Goal: Check status: Check status

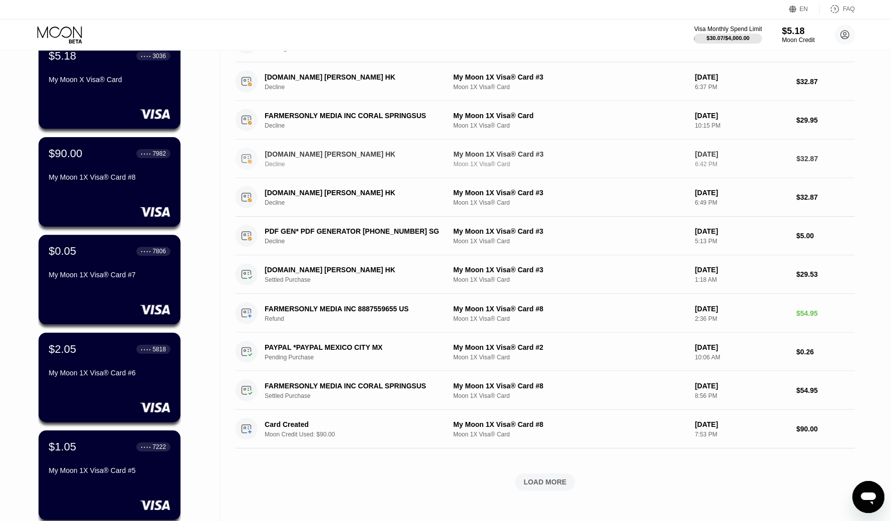
scroll to position [100, 0]
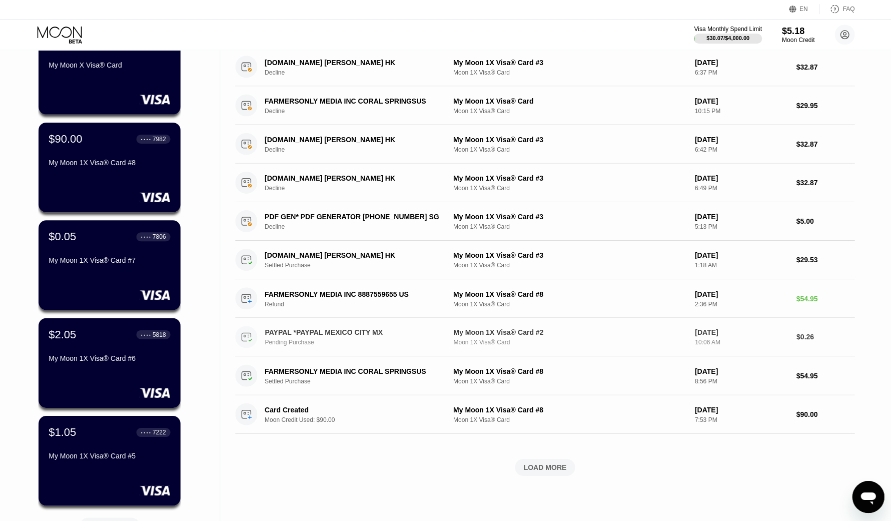
click at [405, 341] on div "Pending Purchase" at bounding box center [359, 342] width 189 height 7
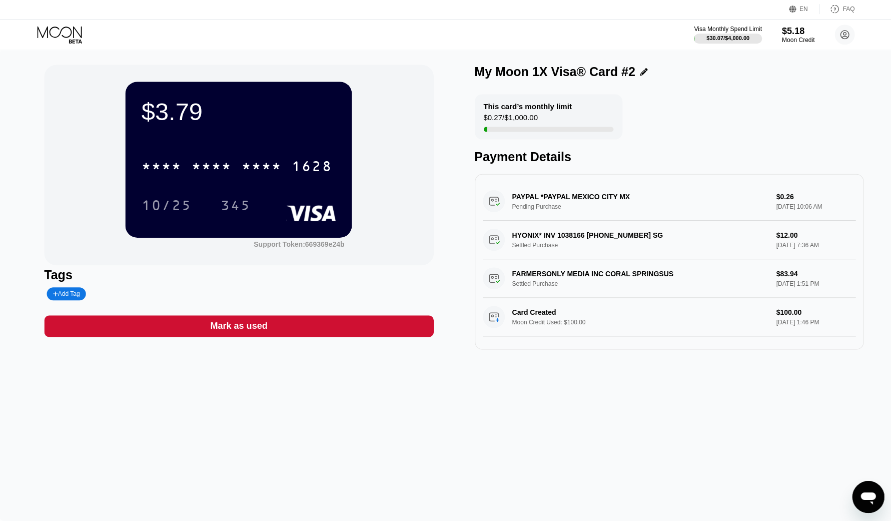
click at [56, 37] on icon at bounding box center [61, 36] width 47 height 18
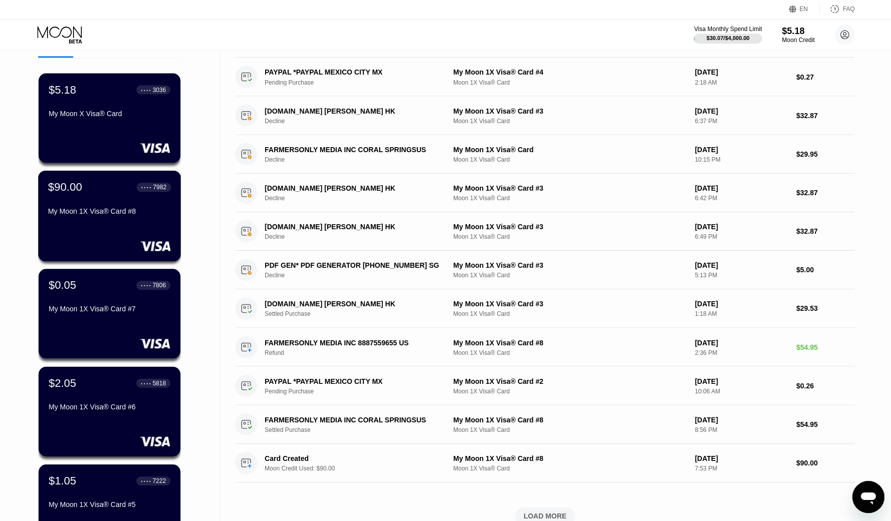
scroll to position [236, 0]
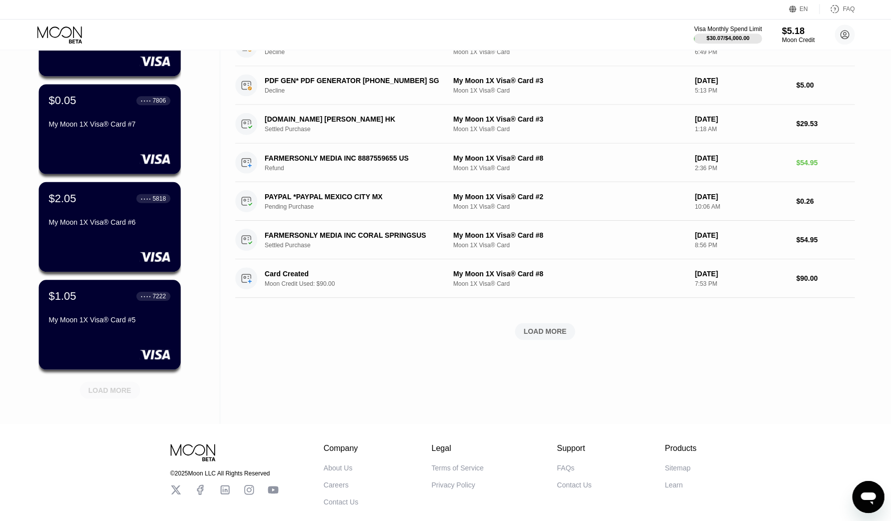
click at [107, 388] on div "LOAD MORE" at bounding box center [110, 390] width 43 height 9
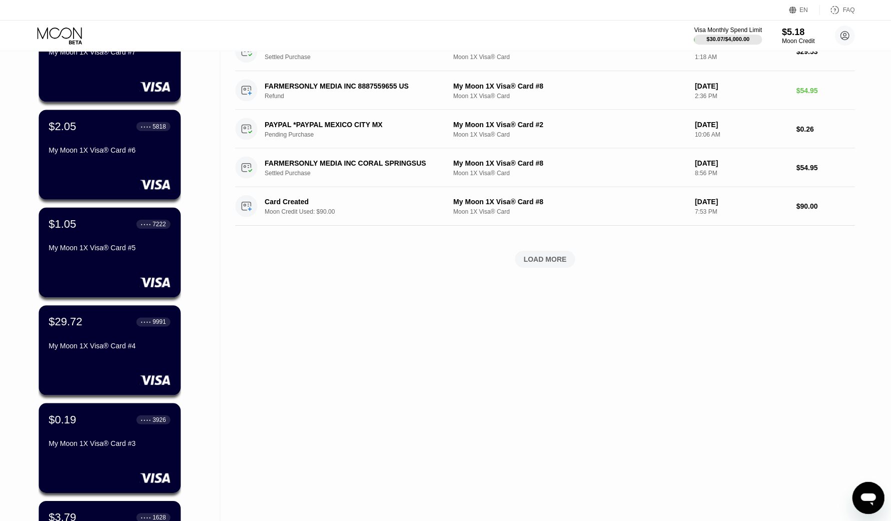
scroll to position [0, 0]
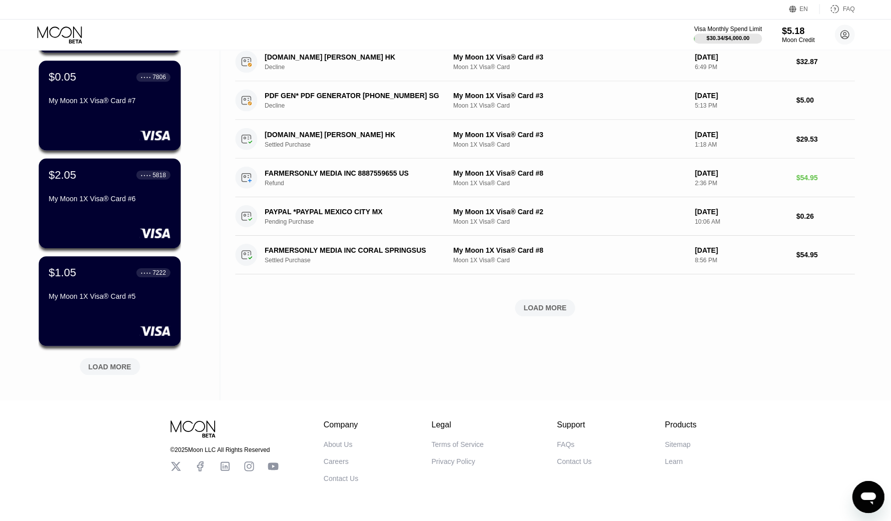
scroll to position [292, 0]
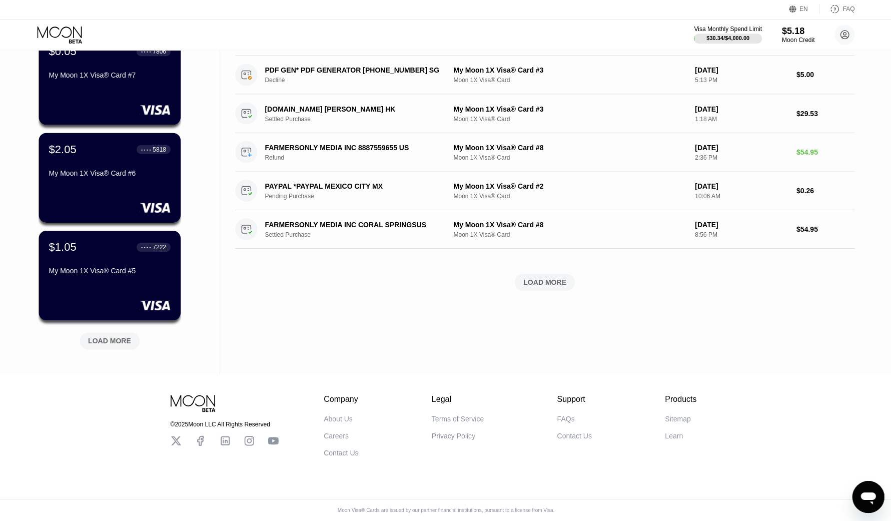
click at [109, 337] on div "LOAD MORE" at bounding box center [110, 341] width 43 height 9
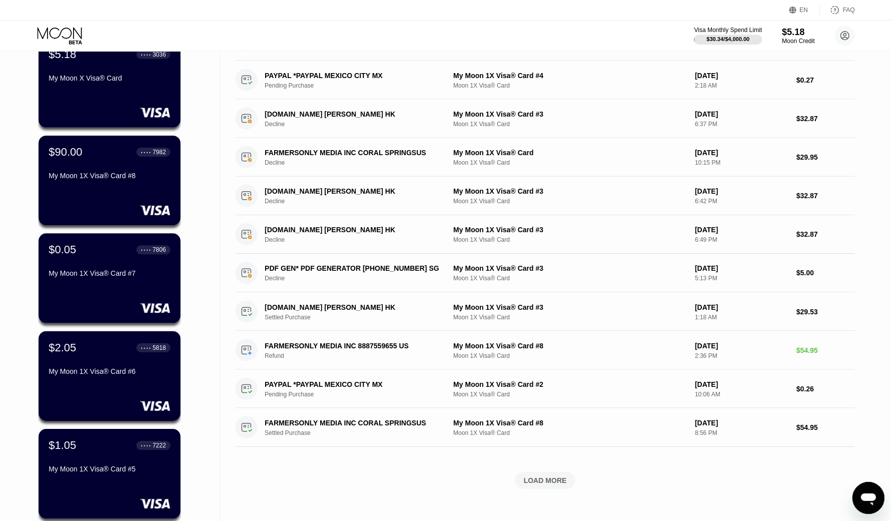
scroll to position [0, 0]
